Goal: Task Accomplishment & Management: Manage account settings

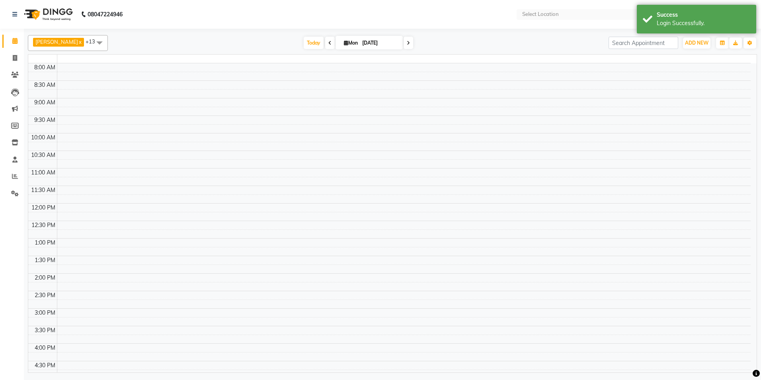
select select "en"
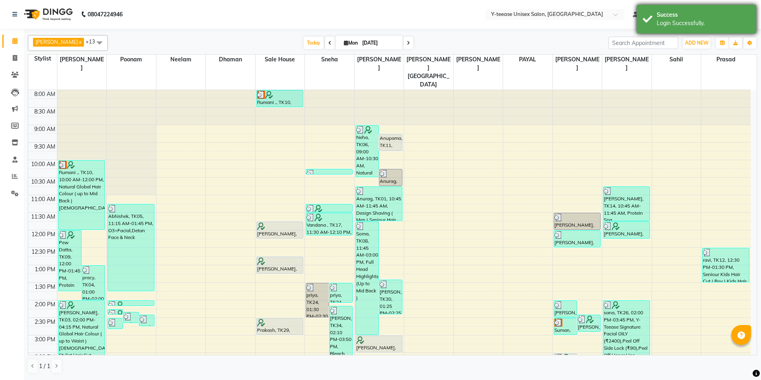
click at [710, 20] on div "Login Successfully." at bounding box center [704, 23] width 94 height 8
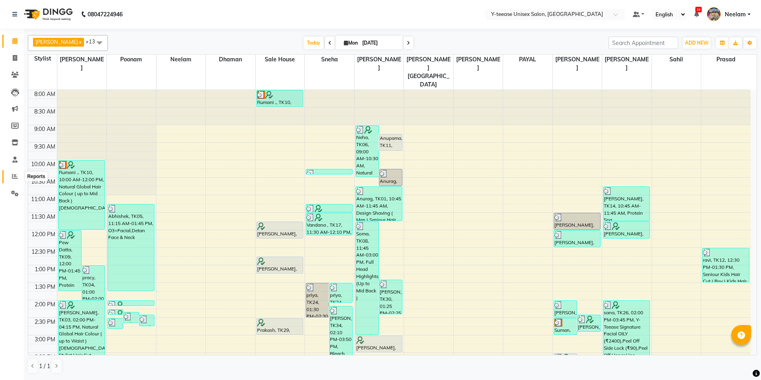
click at [13, 179] on span at bounding box center [15, 176] width 14 height 9
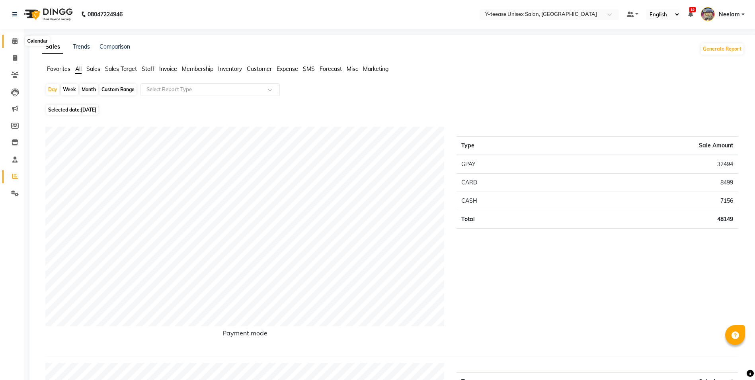
drag, startPoint x: 18, startPoint y: 38, endPoint x: 20, endPoint y: 43, distance: 5.3
click at [18, 39] on span at bounding box center [15, 41] width 14 height 9
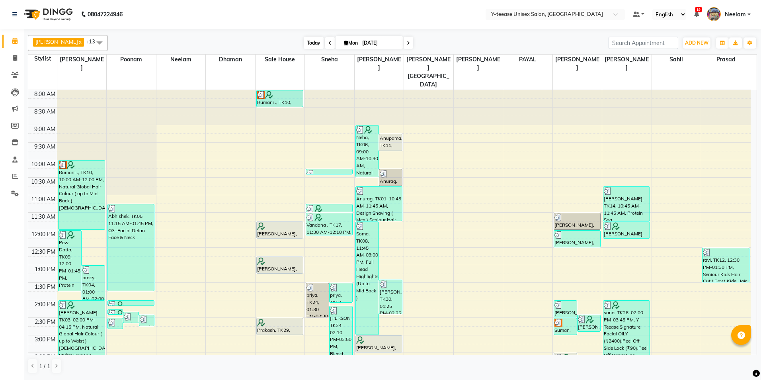
click at [304, 37] on span "Today" at bounding box center [314, 43] width 20 height 12
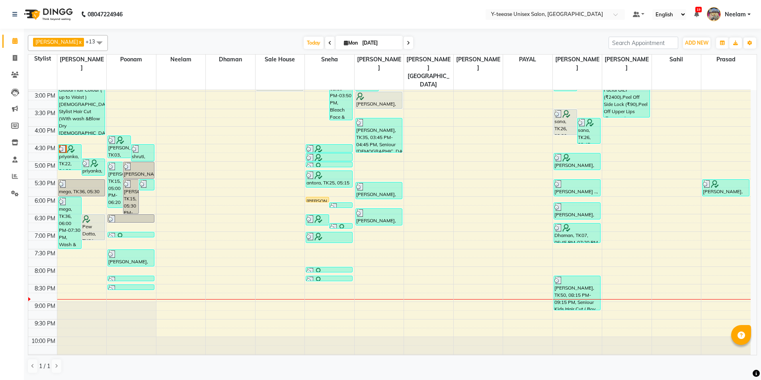
click at [359, 15] on nav "08047224946 Select Location × Y-teease Unisex Salon, Amanora Default Panel My P…" at bounding box center [380, 14] width 761 height 29
click at [14, 180] on span at bounding box center [15, 176] width 14 height 9
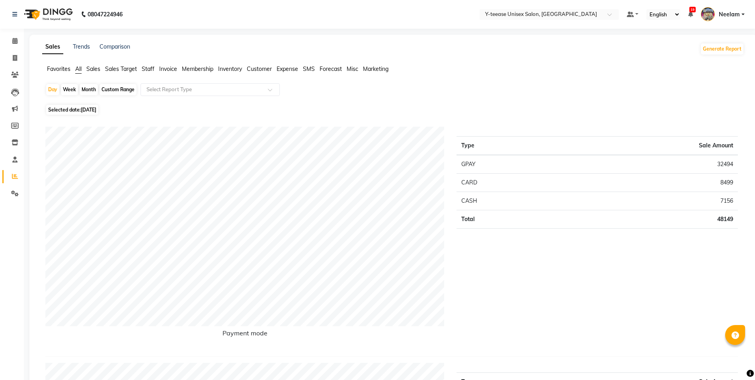
click at [89, 67] on span "Sales" at bounding box center [93, 68] width 14 height 7
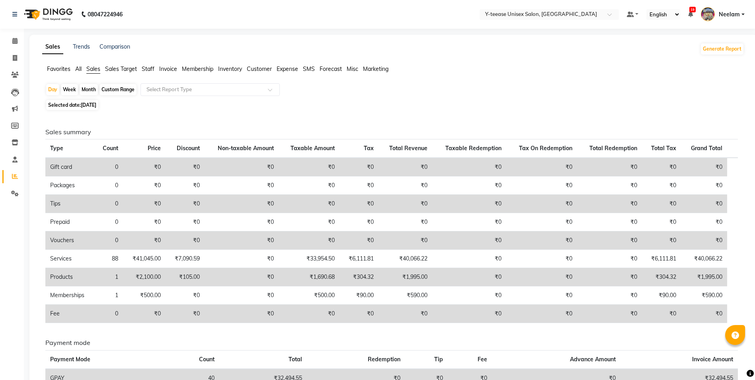
click at [731, 13] on span "Neelam" at bounding box center [729, 14] width 21 height 8
click at [703, 57] on link "Sign out" at bounding box center [704, 57] width 73 height 12
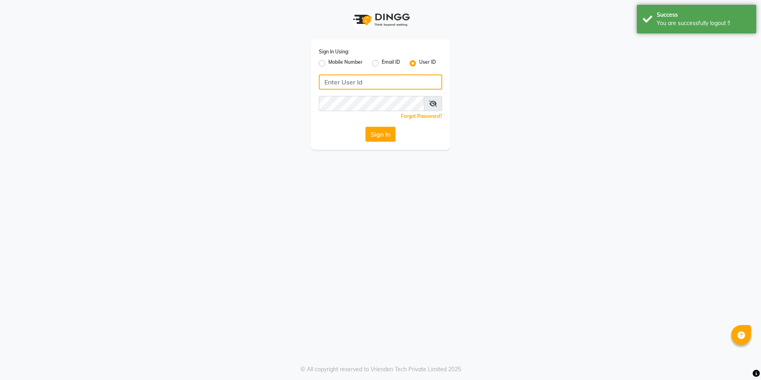
type input "8999679795"
